Goal: Unclear: Unclear

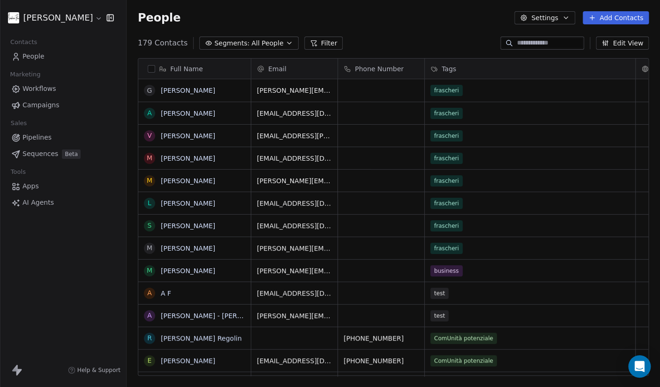
scroll to position [333, 526]
